Goal: Task Accomplishment & Management: Complete application form

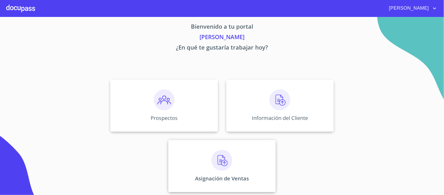
scroll to position [7, 0]
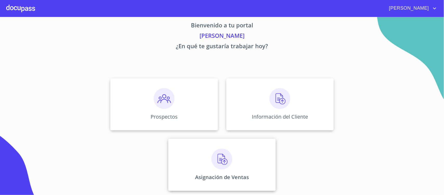
click at [217, 154] on img at bounding box center [222, 158] width 21 height 21
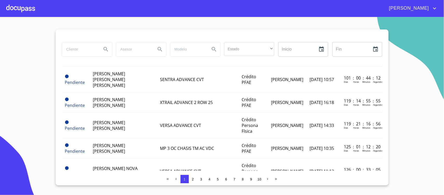
scroll to position [325, 0]
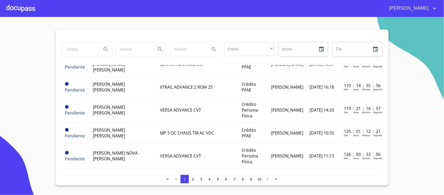
click at [13, 7] on div at bounding box center [20, 8] width 29 height 17
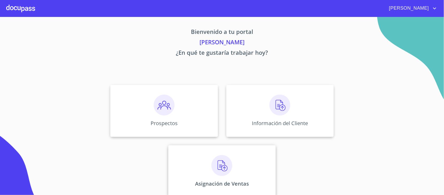
click at [216, 163] on img at bounding box center [222, 165] width 21 height 21
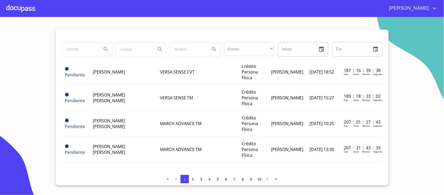
scroll to position [548, 0]
click at [194, 180] on span "2" at bounding box center [193, 179] width 2 height 4
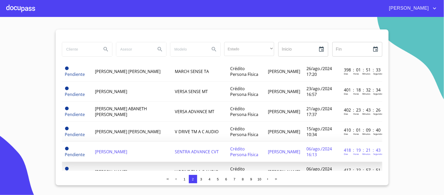
scroll to position [431, 0]
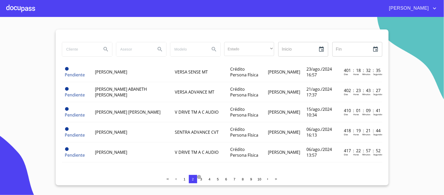
click at [202, 178] on span "3" at bounding box center [201, 179] width 2 height 4
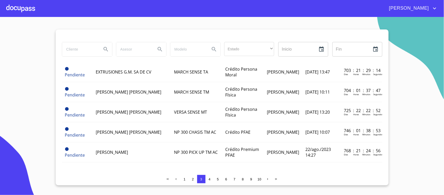
click at [210, 177] on span "4" at bounding box center [210, 179] width 2 height 4
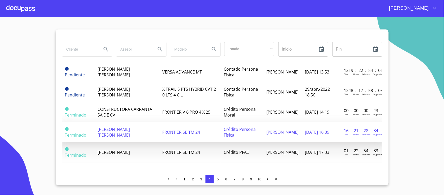
click at [130, 126] on span "[PERSON_NAME] [PERSON_NAME]" at bounding box center [114, 131] width 32 height 11
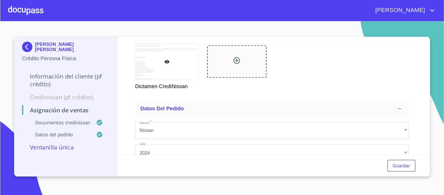
scroll to position [79, 0]
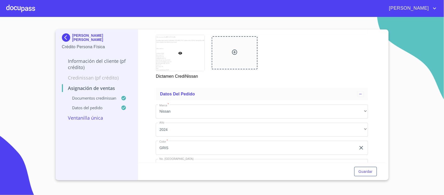
click at [425, 4] on span "[PERSON_NAME]" at bounding box center [408, 8] width 46 height 8
click at [428, 8] on li "Salir" at bounding box center [429, 10] width 17 height 9
